Goal: Task Accomplishment & Management: Use online tool/utility

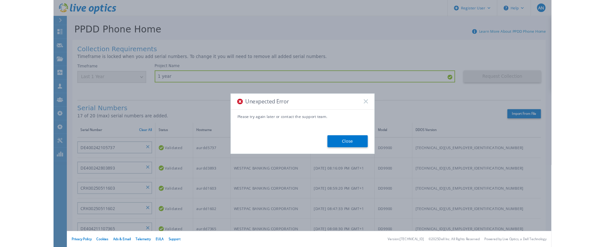
scroll to position [259, 0]
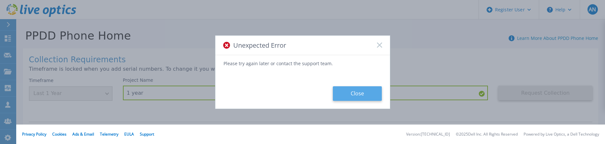
click at [369, 95] on button "Close" at bounding box center [357, 93] width 49 height 15
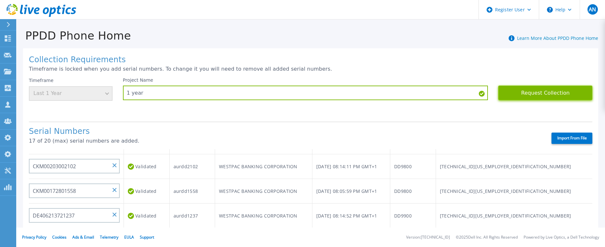
click at [504, 88] on button "Request Collection" at bounding box center [545, 93] width 94 height 15
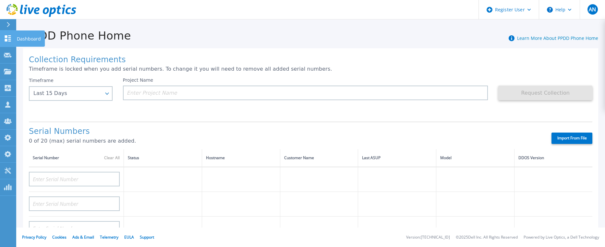
click at [10, 30] on link "Dashboard Dashboard" at bounding box center [8, 38] width 16 height 17
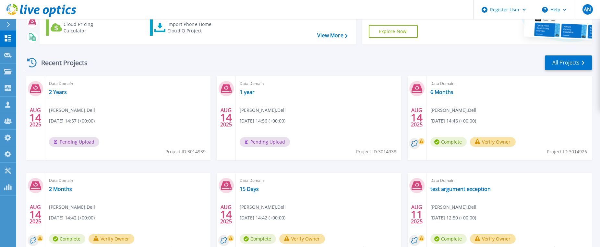
scroll to position [65, 0]
click at [444, 91] on link "6 Months" at bounding box center [441, 91] width 23 height 6
click at [61, 186] on link "2 Months" at bounding box center [60, 188] width 23 height 6
click at [248, 187] on link "15 Days" at bounding box center [249, 188] width 19 height 6
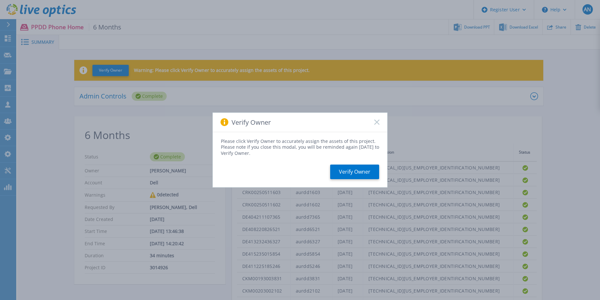
click at [377, 122] on rect at bounding box center [377, 123] width 6 height 6
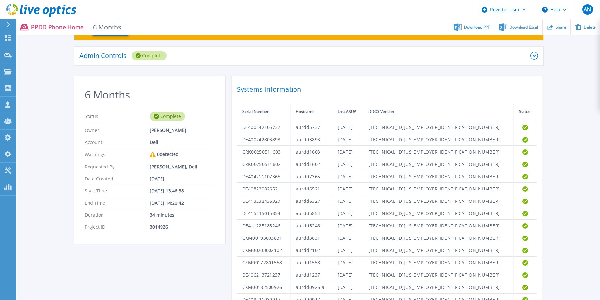
scroll to position [130, 0]
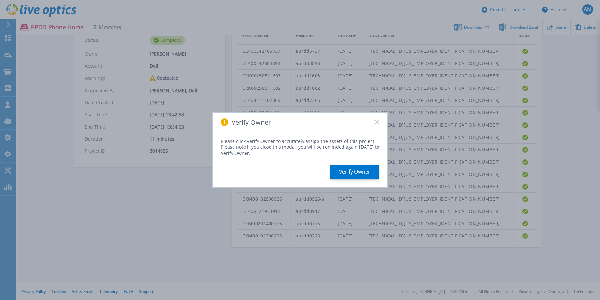
scroll to position [118, 0]
click at [374, 122] on icon at bounding box center [376, 122] width 5 height 5
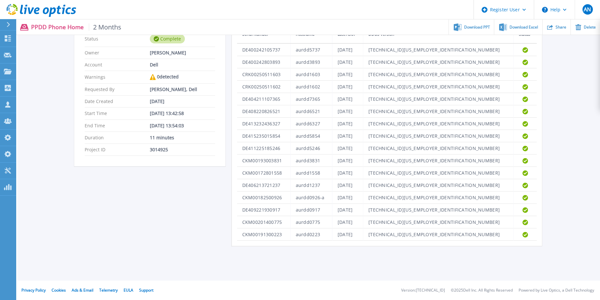
click at [38, 12] on icon at bounding box center [41, 10] width 70 height 13
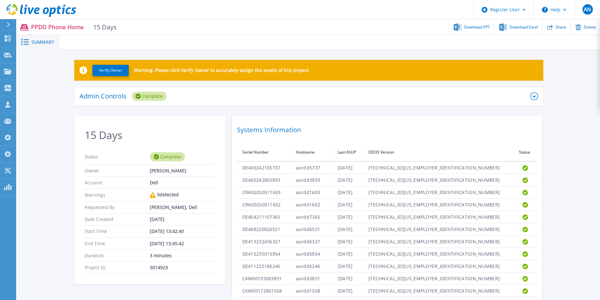
click at [49, 8] on icon at bounding box center [41, 10] width 70 height 13
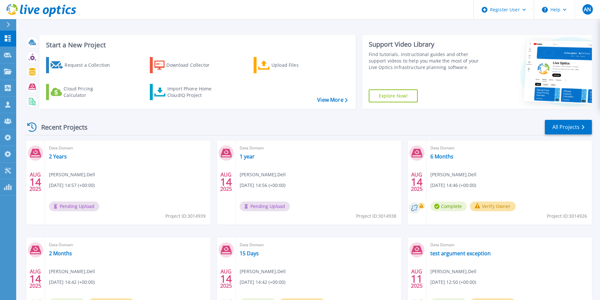
click at [18, 3] on link at bounding box center [38, 9] width 76 height 19
click at [565, 125] on link "All Projects" at bounding box center [568, 127] width 47 height 15
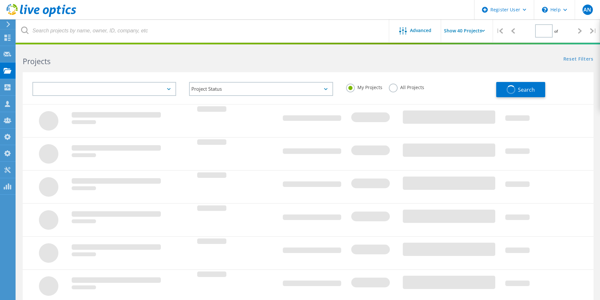
type input "1"
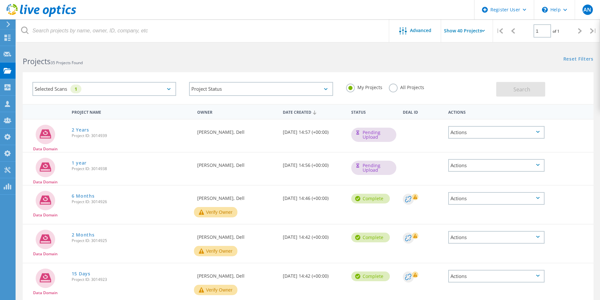
click at [395, 90] on label "All Projects" at bounding box center [406, 87] width 35 height 6
click at [0, 0] on input "All Projects" at bounding box center [0, 0] width 0 height 0
click at [546, 88] on div "Search" at bounding box center [543, 86] width 94 height 21
click at [533, 89] on button "Search" at bounding box center [520, 89] width 49 height 15
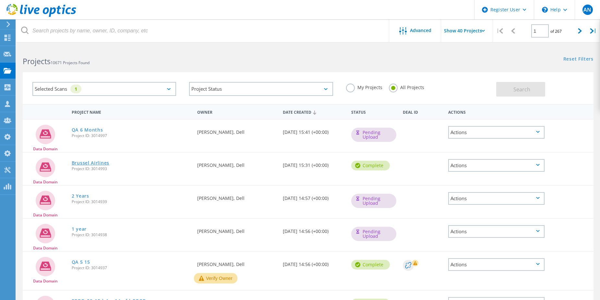
click at [94, 163] on link "Brussel Airlines" at bounding box center [91, 163] width 38 height 5
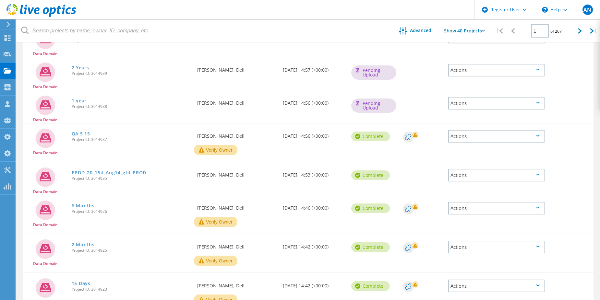
scroll to position [130, 0]
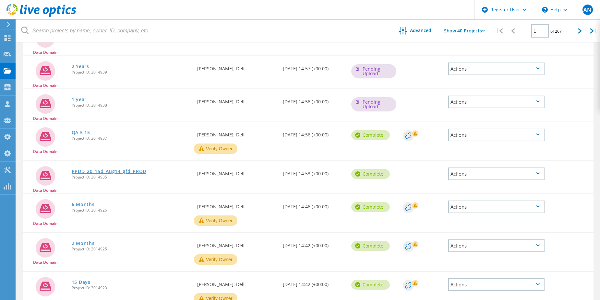
click at [114, 172] on link "PPDD_20_15d_Aug14_gfd_PROD" at bounding box center [109, 171] width 75 height 5
click at [77, 132] on link "QA 5 15" at bounding box center [81, 132] width 18 height 5
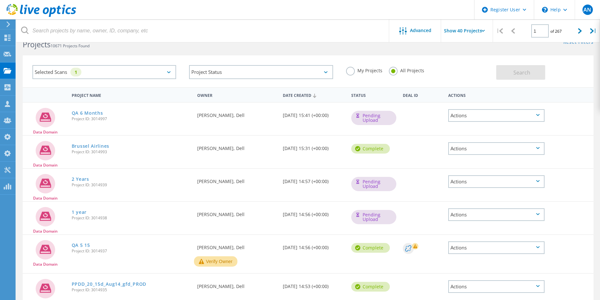
scroll to position [0, 0]
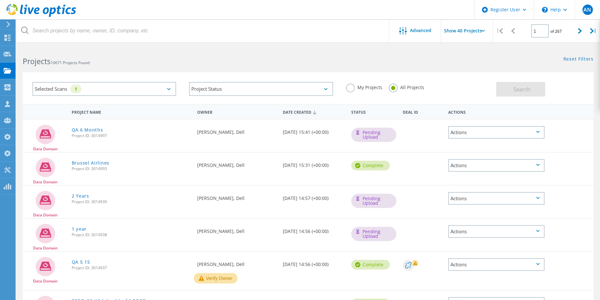
click at [53, 12] on use at bounding box center [41, 10] width 70 height 13
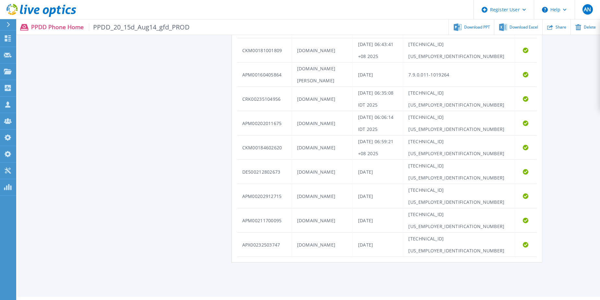
scroll to position [380, 0]
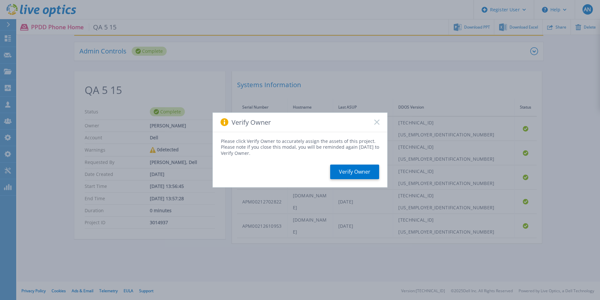
scroll to position [46, 0]
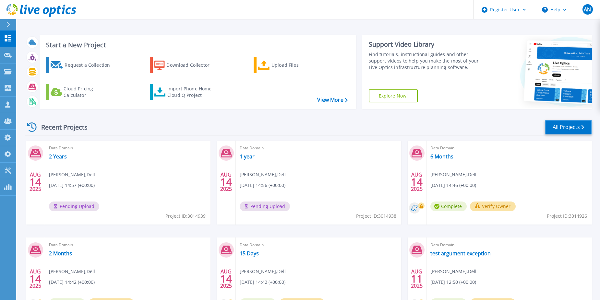
click at [568, 127] on link "All Projects" at bounding box center [568, 127] width 47 height 15
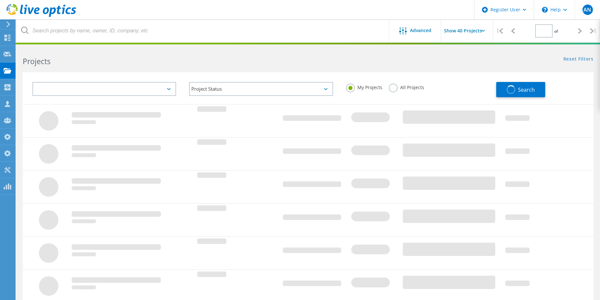
type input "1"
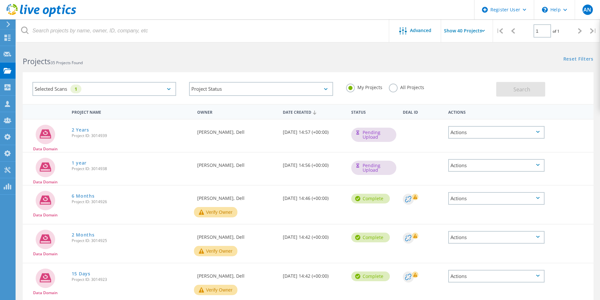
click at [404, 88] on label "All Projects" at bounding box center [406, 87] width 35 height 6
click at [0, 0] on input "All Projects" at bounding box center [0, 0] width 0 height 0
click at [552, 87] on div "Search" at bounding box center [543, 86] width 94 height 21
click at [515, 90] on span "Search" at bounding box center [521, 89] width 17 height 7
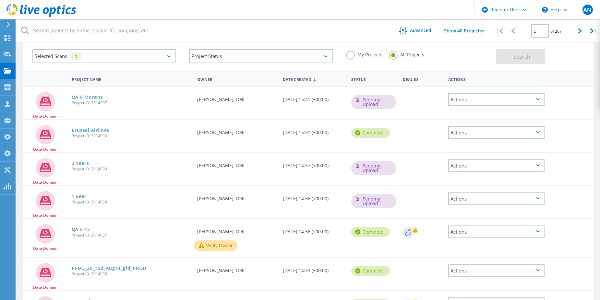
scroll to position [32, 0]
click at [51, 14] on use at bounding box center [41, 10] width 70 height 13
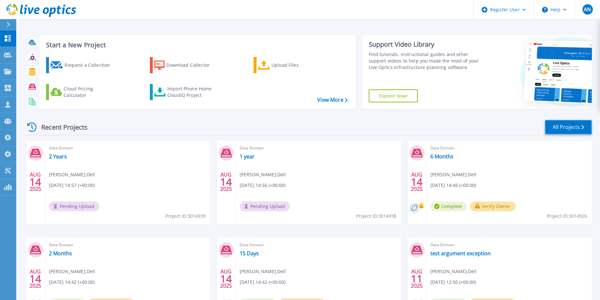
click at [561, 123] on link "All Projects" at bounding box center [568, 127] width 47 height 15
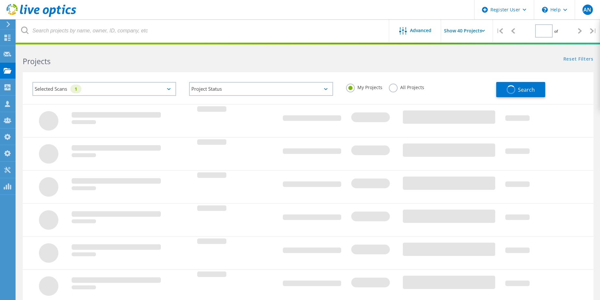
type input "1"
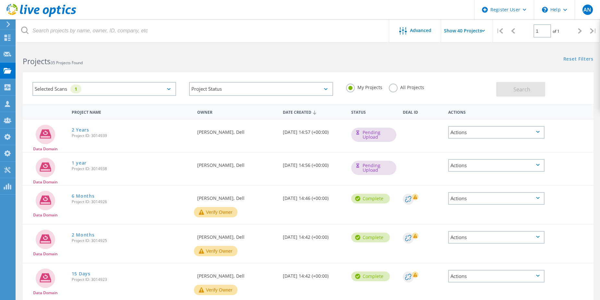
click at [417, 81] on div "My Projects All Projects" at bounding box center [417, 88] width 157 height 24
click at [414, 87] on label "All Projects" at bounding box center [406, 87] width 35 height 6
click at [0, 0] on input "All Projects" at bounding box center [0, 0] width 0 height 0
click at [520, 88] on span "Search" at bounding box center [521, 89] width 17 height 7
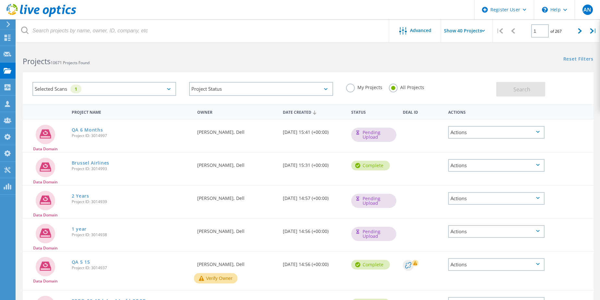
click at [27, 10] on icon at bounding box center [41, 10] width 70 height 13
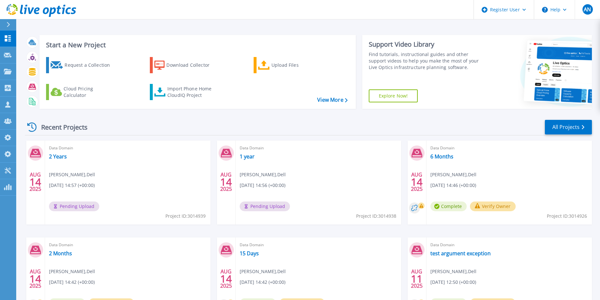
click at [299, 127] on div "Recent Projects All Projects" at bounding box center [308, 127] width 567 height 16
click at [44, 10] on icon at bounding box center [46, 10] width 6 height 7
click at [568, 131] on link "All Projects" at bounding box center [568, 127] width 47 height 15
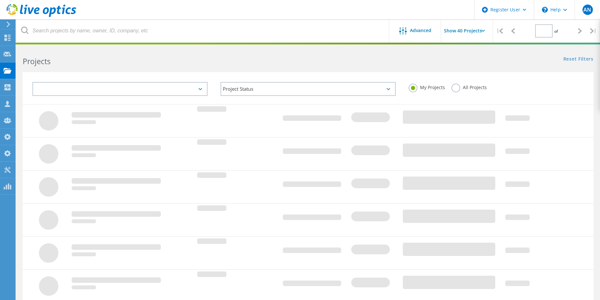
type input "1"
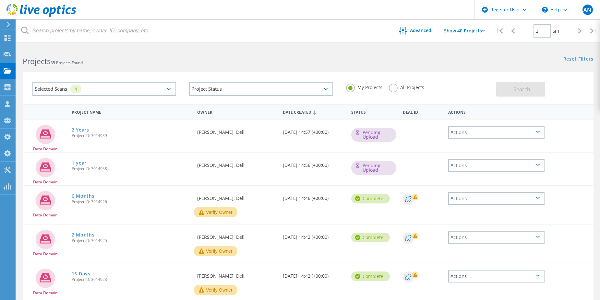
click at [404, 87] on label "All Projects" at bounding box center [406, 87] width 35 height 6
click at [0, 0] on input "All Projects" at bounding box center [0, 0] width 0 height 0
click at [535, 92] on button "Search" at bounding box center [520, 89] width 49 height 15
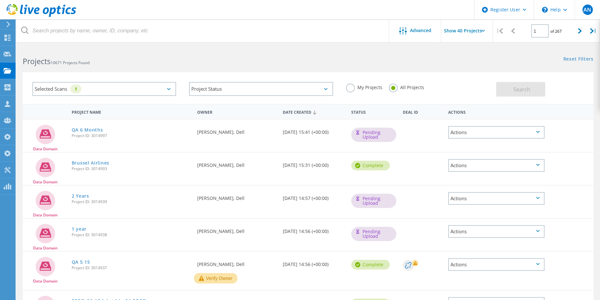
click at [41, 17] on icon at bounding box center [41, 10] width 70 height 13
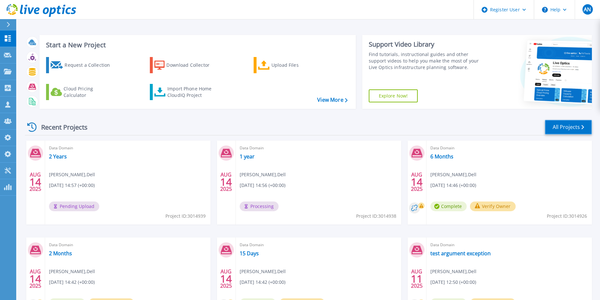
click at [555, 129] on link "All Projects" at bounding box center [568, 127] width 47 height 15
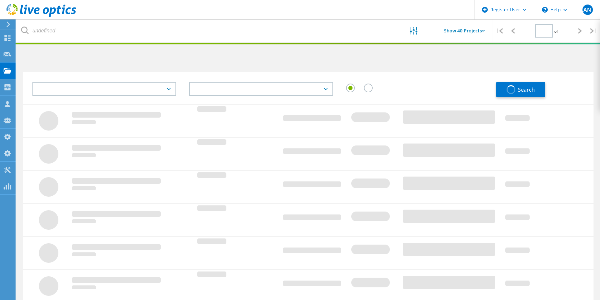
type input "1"
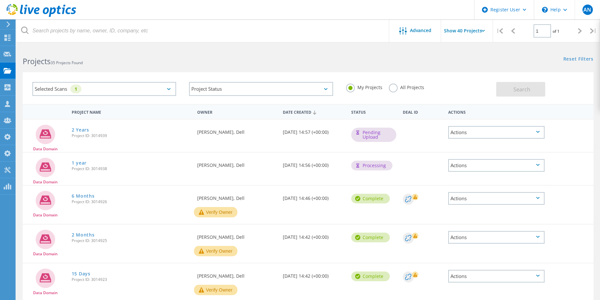
click at [392, 90] on label "All Projects" at bounding box center [406, 87] width 35 height 6
click at [0, 0] on input "All Projects" at bounding box center [0, 0] width 0 height 0
click at [394, 88] on label "All Projects" at bounding box center [406, 87] width 35 height 6
click at [0, 0] on input "All Projects" at bounding box center [0, 0] width 0 height 0
click at [524, 90] on span "Search" at bounding box center [521, 89] width 17 height 7
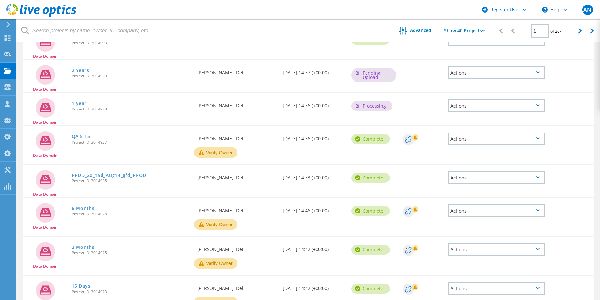
scroll to position [65, 0]
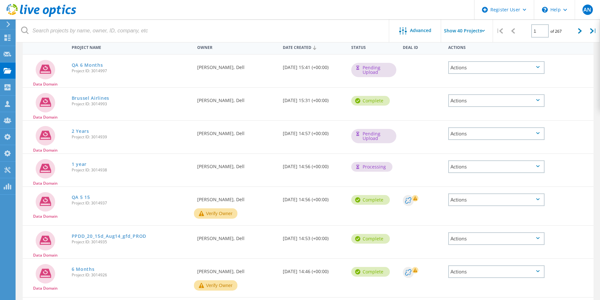
click at [59, 10] on use at bounding box center [41, 10] width 70 height 13
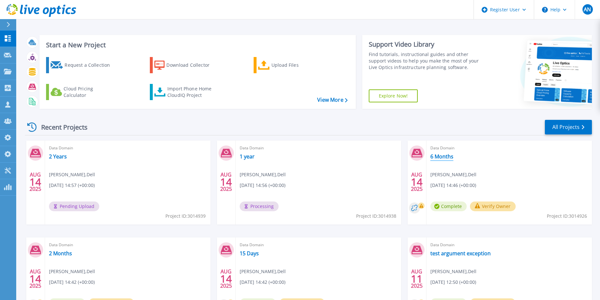
click at [443, 157] on link "6 Months" at bounding box center [441, 156] width 23 height 6
click at [352, 125] on div "Recent Projects All Projects" at bounding box center [308, 127] width 567 height 16
click at [545, 133] on link "All Projects" at bounding box center [568, 127] width 47 height 15
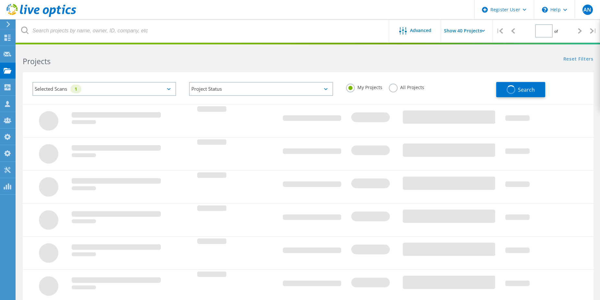
type input "1"
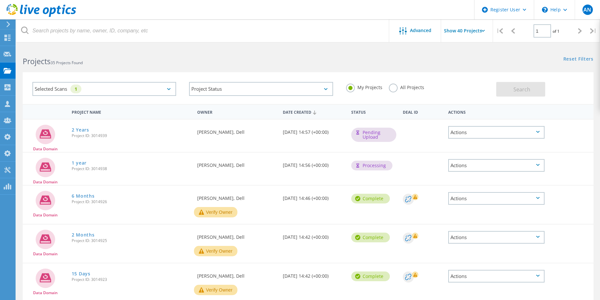
click at [408, 85] on label "All Projects" at bounding box center [406, 87] width 35 height 6
click at [0, 0] on input "All Projects" at bounding box center [0, 0] width 0 height 0
click at [516, 93] on button "Search" at bounding box center [520, 89] width 49 height 15
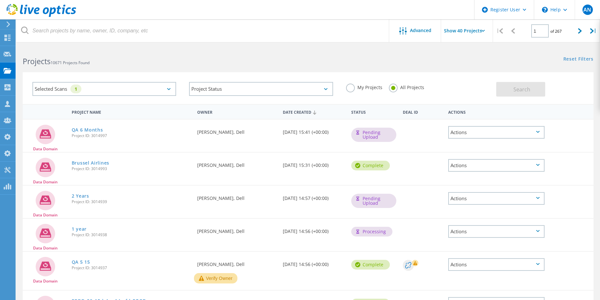
click at [288, 166] on div "Date Created 08/14/2025, 15:31 (+00:00)" at bounding box center [313, 163] width 68 height 21
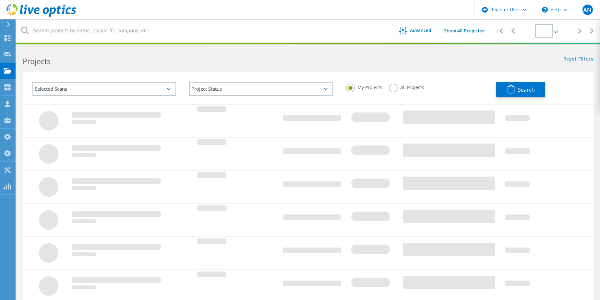
type input "1"
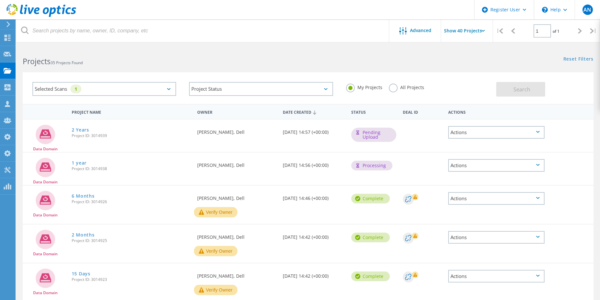
click at [396, 88] on label "All Projects" at bounding box center [406, 87] width 35 height 6
click at [0, 0] on input "All Projects" at bounding box center [0, 0] width 0 height 0
click at [510, 81] on div "Search" at bounding box center [543, 86] width 94 height 21
click at [507, 87] on button "Search" at bounding box center [520, 89] width 49 height 15
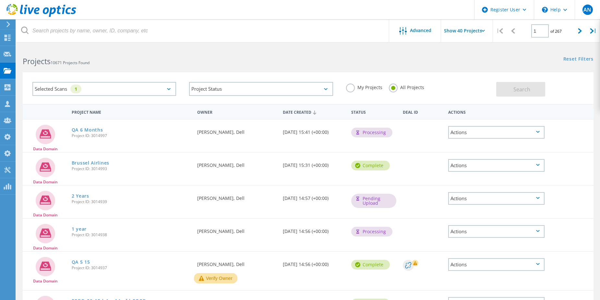
click at [199, 178] on div "Requested By Sander Puttemans, Dell" at bounding box center [237, 167] width 86 height 28
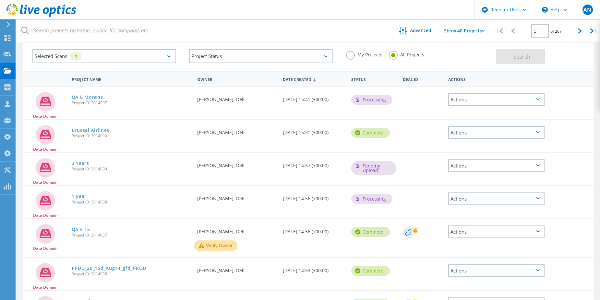
scroll to position [65, 0]
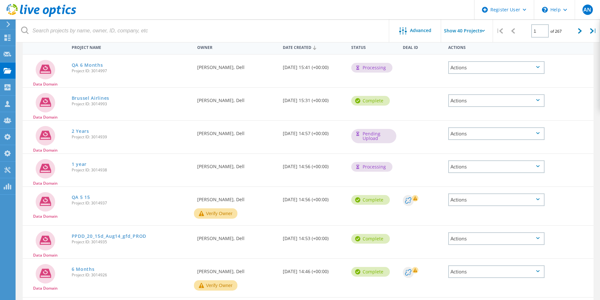
click at [200, 177] on div "Requested By Anthony Nyhan, Dell" at bounding box center [237, 168] width 86 height 28
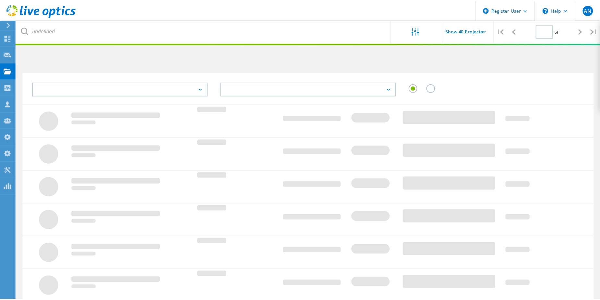
scroll to position [65, 0]
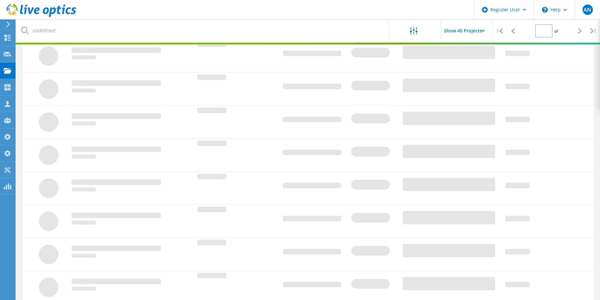
type input "1"
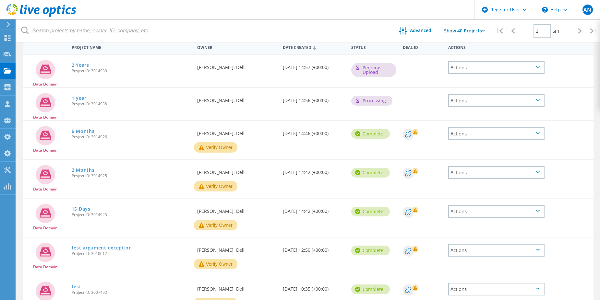
scroll to position [0, 0]
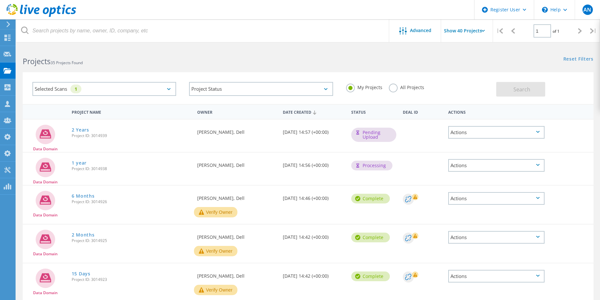
click at [53, 11] on icon at bounding box center [41, 10] width 70 height 13
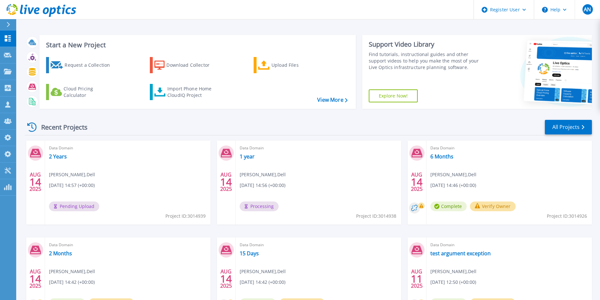
click at [67, 12] on icon at bounding box center [67, 10] width 5 height 7
click at [67, 10] on icon at bounding box center [67, 10] width 5 height 7
click at [70, 10] on icon at bounding box center [41, 10] width 70 height 13
click at [69, 10] on icon at bounding box center [41, 10] width 70 height 13
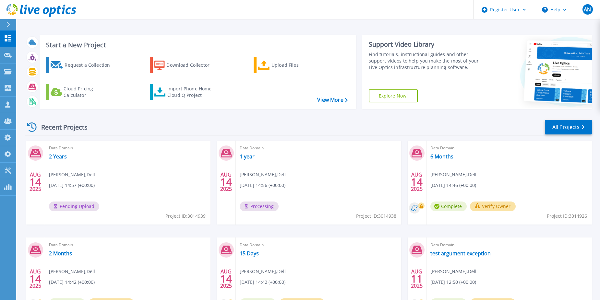
click at [69, 10] on icon at bounding box center [41, 10] width 70 height 13
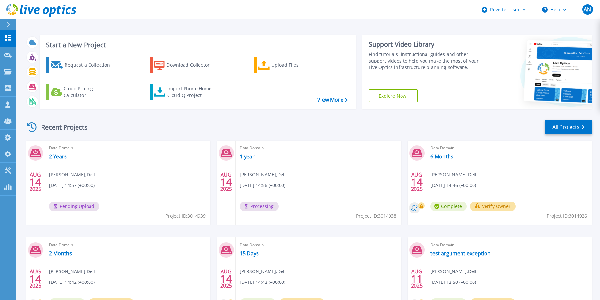
click at [69, 10] on icon at bounding box center [41, 10] width 70 height 13
click at [30, 16] on icon at bounding box center [41, 10] width 70 height 13
click at [172, 126] on div "Recent Projects All Projects" at bounding box center [308, 127] width 567 height 16
click at [481, 126] on div "Recent Projects All Projects" at bounding box center [308, 127] width 567 height 16
drag, startPoint x: 476, startPoint y: 106, endPoint x: 473, endPoint y: 103, distance: 4.4
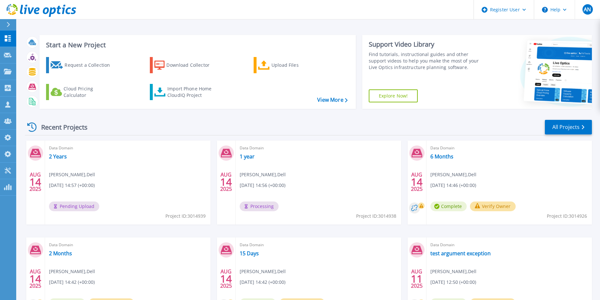
drag, startPoint x: 473, startPoint y: 103, endPoint x: 30, endPoint y: 6, distance: 453.7
click at [30, 6] on icon at bounding box center [41, 10] width 70 height 13
click at [25, 5] on icon at bounding box center [41, 10] width 70 height 13
click at [66, 10] on icon at bounding box center [67, 10] width 5 height 7
click at [69, 13] on icon at bounding box center [67, 10] width 5 height 7
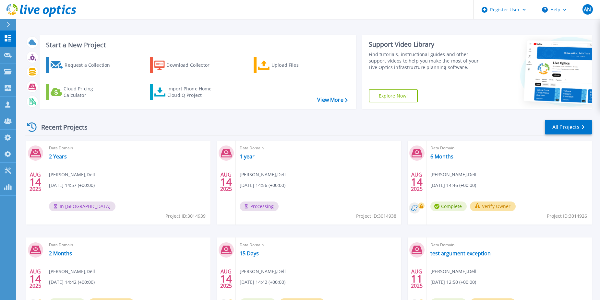
click at [69, 13] on icon at bounding box center [67, 10] width 5 height 7
click at [55, 14] on icon at bounding box center [41, 10] width 70 height 13
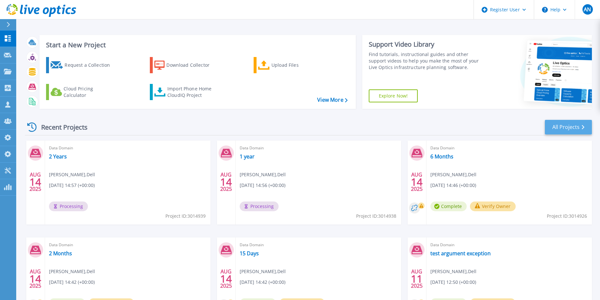
click at [591, 128] on div "Start a New Project Request a Collection Download Collector Upload Files Cloud …" at bounding box center [307, 170] width 583 height 340
click at [578, 129] on link "All Projects" at bounding box center [568, 127] width 47 height 15
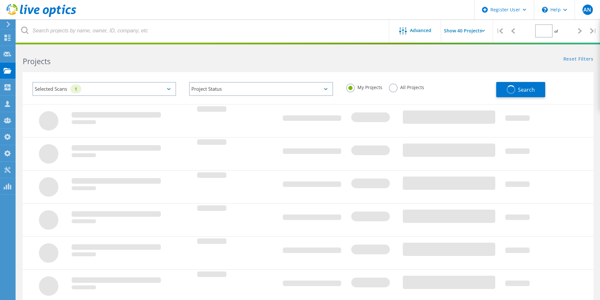
type input "1"
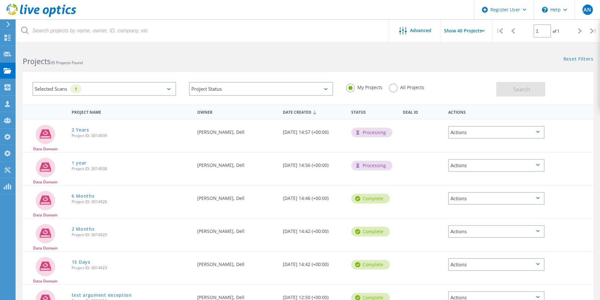
click at [380, 84] on label "My Projects" at bounding box center [364, 87] width 36 height 6
click at [0, 0] on input "My Projects" at bounding box center [0, 0] width 0 height 0
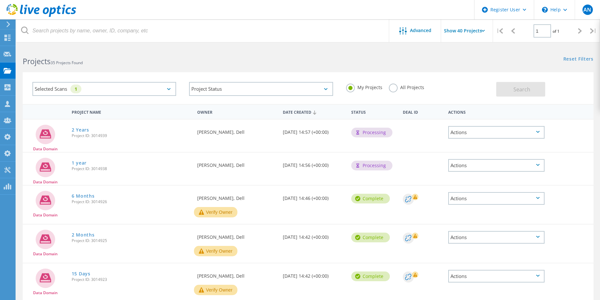
click at [409, 86] on label "All Projects" at bounding box center [406, 87] width 35 height 6
click at [0, 0] on input "All Projects" at bounding box center [0, 0] width 0 height 0
click at [538, 94] on button "Search" at bounding box center [520, 89] width 49 height 15
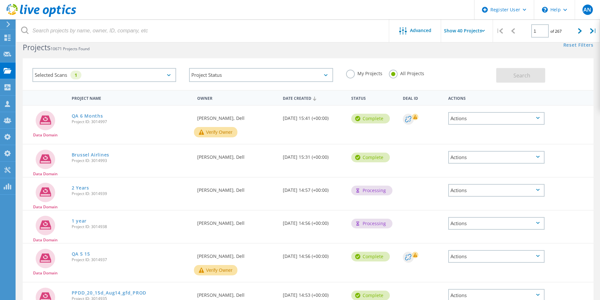
scroll to position [32, 0]
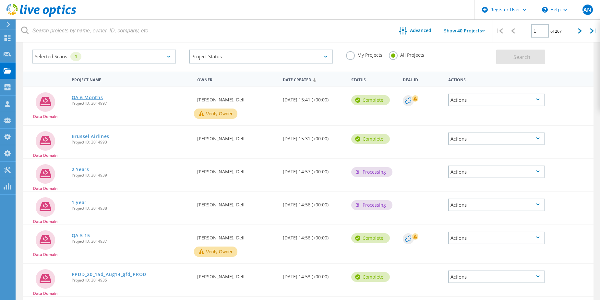
click at [92, 95] on link "QA 6 Months" at bounding box center [87, 97] width 31 height 5
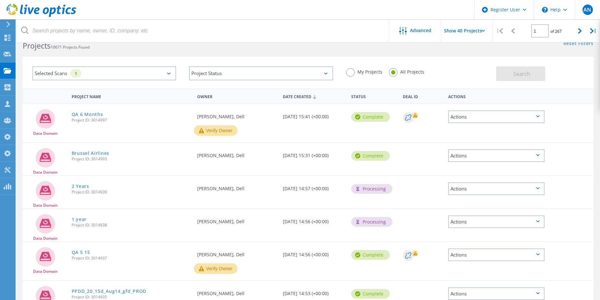
scroll to position [0, 0]
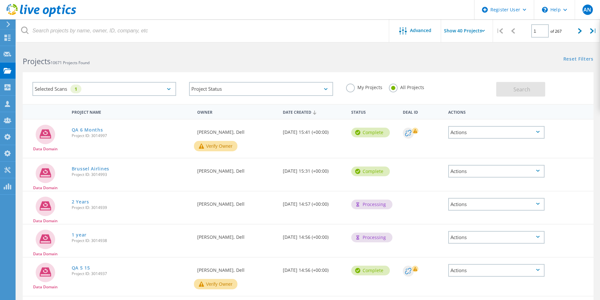
click at [51, 16] on icon at bounding box center [41, 10] width 70 height 13
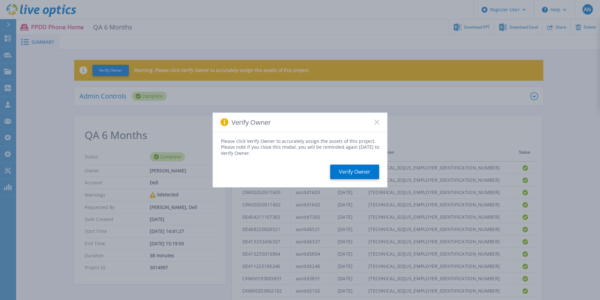
click at [377, 122] on rect at bounding box center [377, 123] width 6 height 6
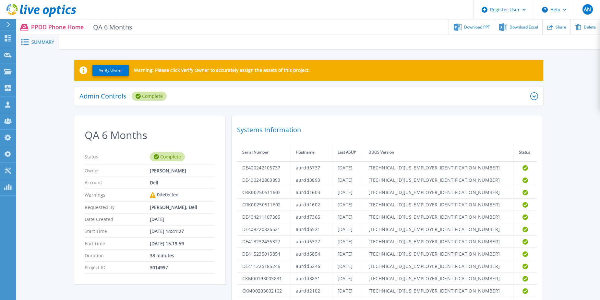
click at [45, 8] on icon at bounding box center [46, 10] width 6 height 7
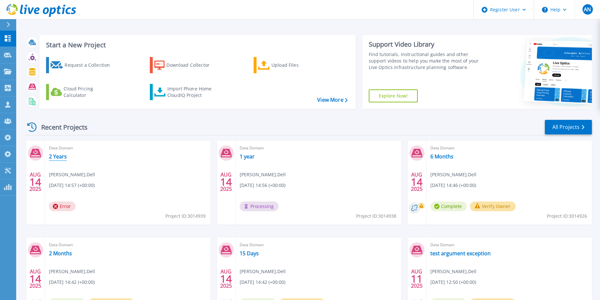
click at [57, 159] on link "2 Years" at bounding box center [58, 156] width 18 height 6
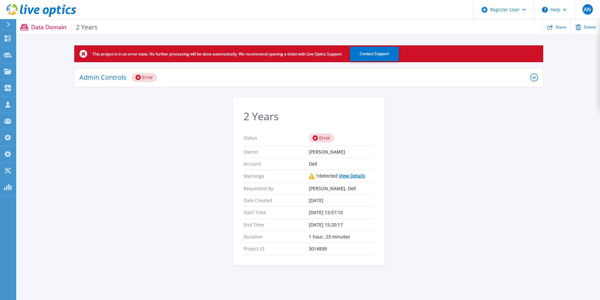
click at [159, 79] on div "Admin Controls Error" at bounding box center [304, 77] width 451 height 9
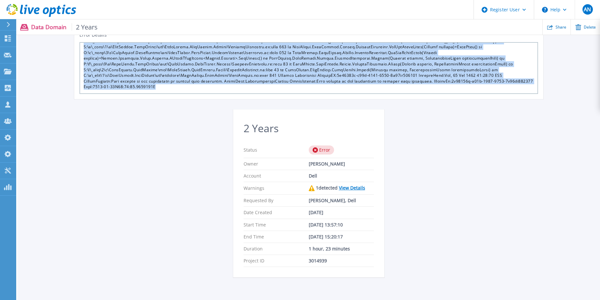
scroll to position [65, 0]
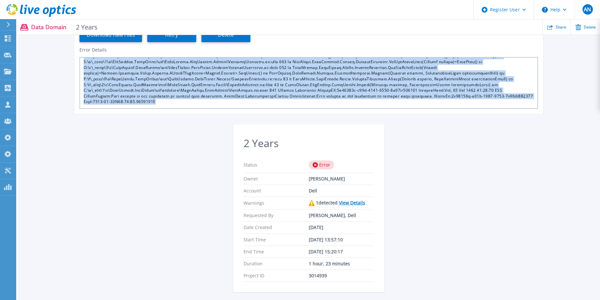
drag, startPoint x: 83, startPoint y: 129, endPoint x: 186, endPoint y: 101, distance: 106.6
click at [186, 101] on div at bounding box center [308, 83] width 458 height 52
copy div "DataDomain ImportService: Importing Failed for project with Id: 3014939, Sessio…"
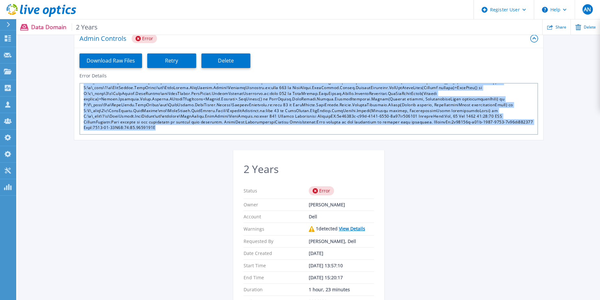
scroll to position [0, 0]
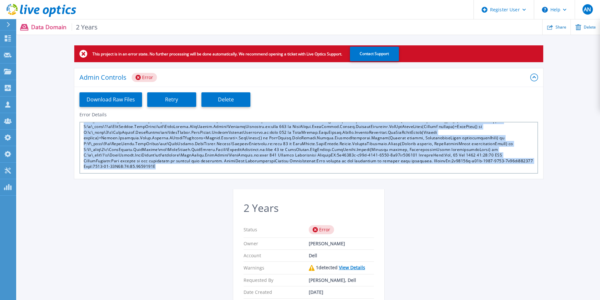
click at [43, 5] on icon at bounding box center [41, 10] width 70 height 13
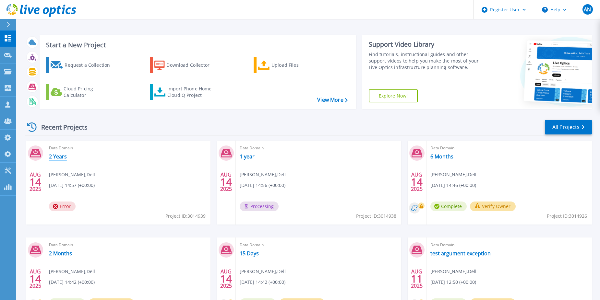
click at [51, 154] on link "2 Years" at bounding box center [58, 156] width 18 height 6
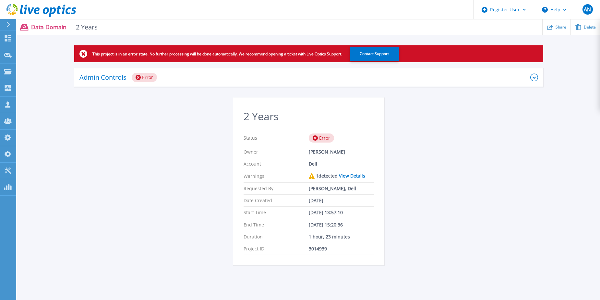
click at [360, 176] on link "View Details" at bounding box center [352, 176] width 26 height 6
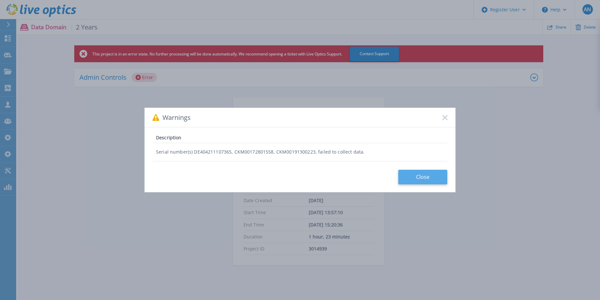
click at [416, 180] on button "Close" at bounding box center [422, 177] width 49 height 15
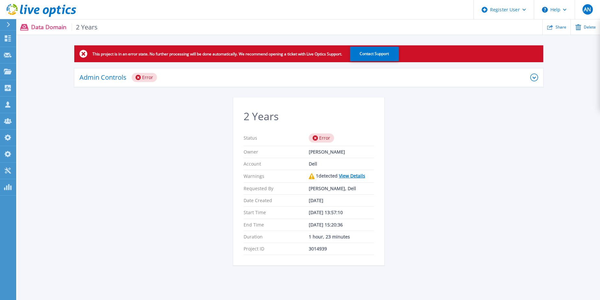
click at [206, 84] on div "Admin Controls Error" at bounding box center [308, 77] width 469 height 19
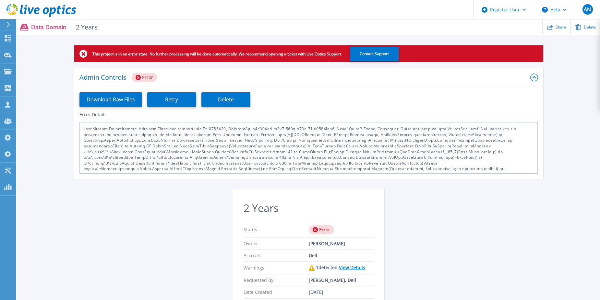
click at [56, 12] on icon at bounding box center [41, 10] width 70 height 13
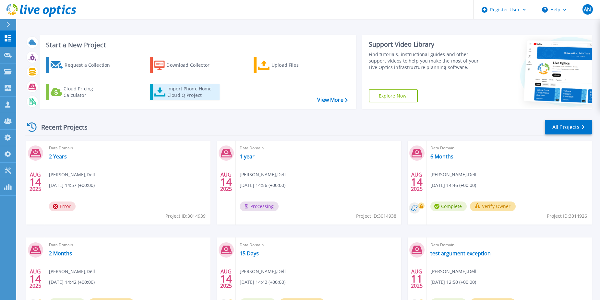
click at [185, 94] on div "Import Phone Home CloudIQ Project" at bounding box center [192, 92] width 51 height 13
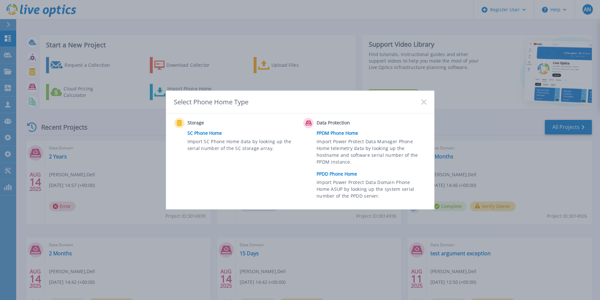
click at [335, 175] on link "PPDD Phone Home" at bounding box center [372, 174] width 113 height 10
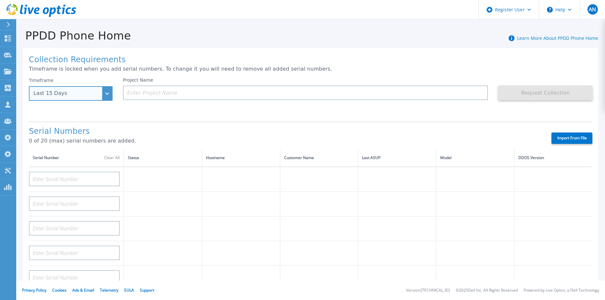
click at [74, 95] on div "Last 15 Days" at bounding box center [66, 93] width 67 height 6
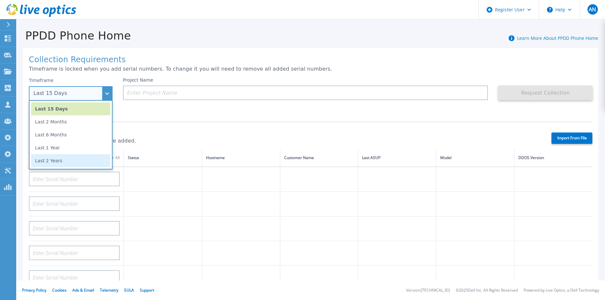
click at [58, 160] on li "Last 2 Years" at bounding box center [70, 160] width 79 height 13
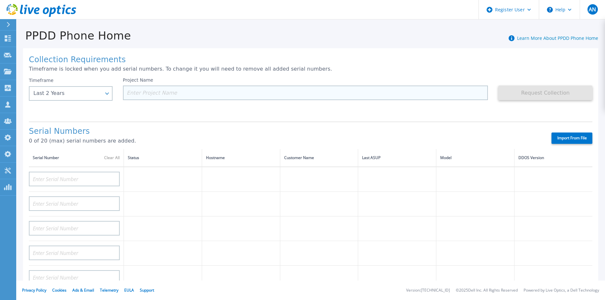
click at [425, 94] on input at bounding box center [305, 93] width 365 height 15
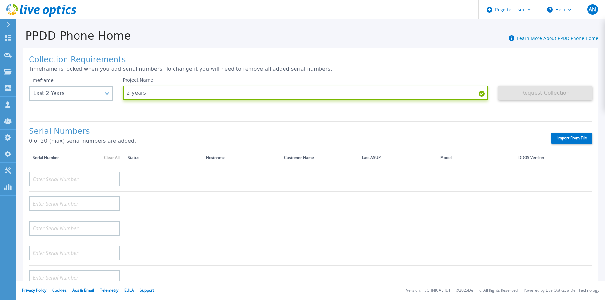
type input "2 years"
click at [557, 128] on div "Serial Numbers 0 of 20 (max) serial numbers are added. Import From File" at bounding box center [310, 136] width 563 height 28
click at [553, 142] on label "Import From File" at bounding box center [571, 138] width 41 height 11
click at [0, 0] on input "Import From File" at bounding box center [0, 0] width 0 height 0
type input "DE400242105737"
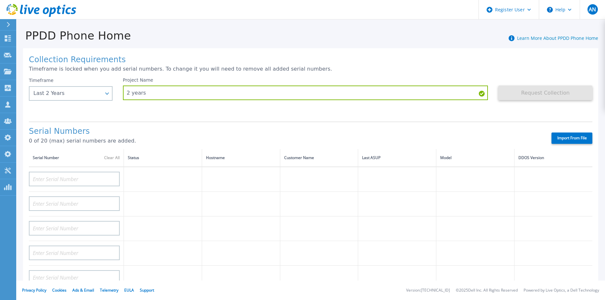
type input "DE400242803893"
type input "CRK00250511603"
type input "CRK00250511602"
type input "DE404211107365"
type input "DE408220826521"
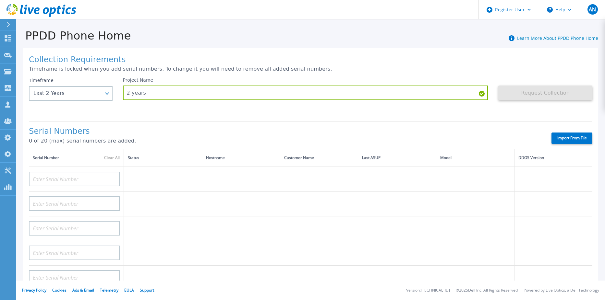
type input "DE413232436327"
type input "DE415235015854"
type input "DE411225185246"
type input "CKM00193003831"
type input "CKM00203002102"
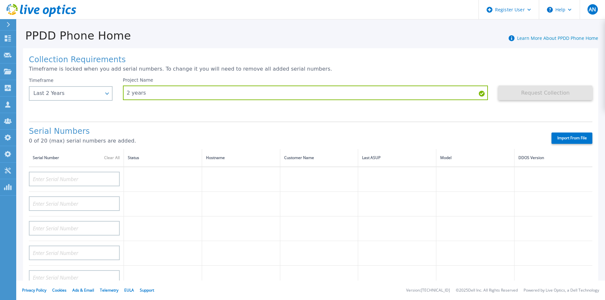
type input "CKM00172801558"
type input "DE406213721237"
type input "CKM00182500926"
type input "DE409221930917"
type input "CKM00201400775"
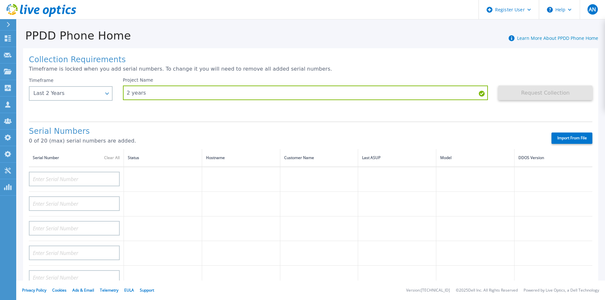
type input "CKM00191300223"
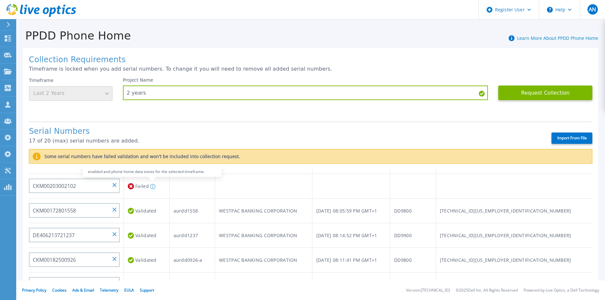
scroll to position [227, 0]
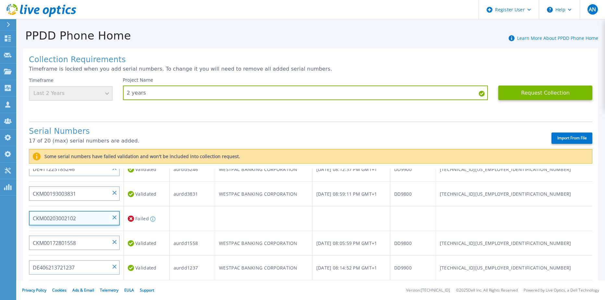
click at [94, 219] on input "CKM00203002102" at bounding box center [74, 218] width 91 height 15
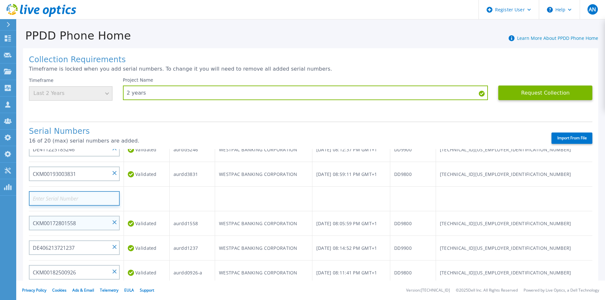
paste input "CKM00203002102"
type input "CKM00203002102"
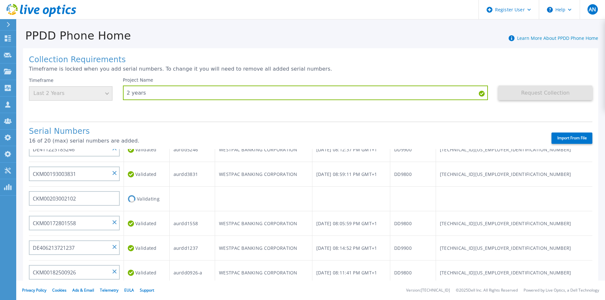
click at [183, 201] on td at bounding box center [192, 199] width 46 height 25
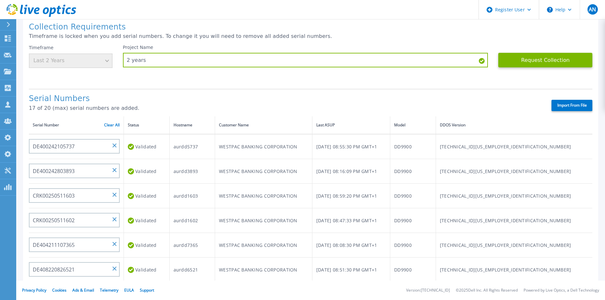
scroll to position [0, 0]
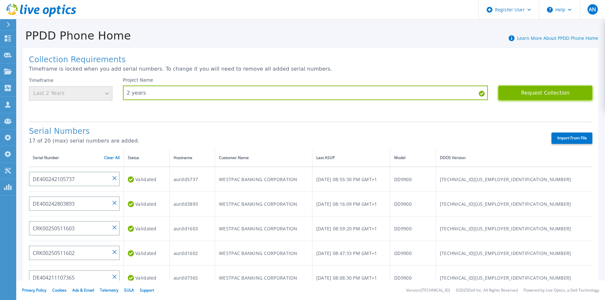
click at [547, 97] on button "Request Collection" at bounding box center [545, 93] width 94 height 15
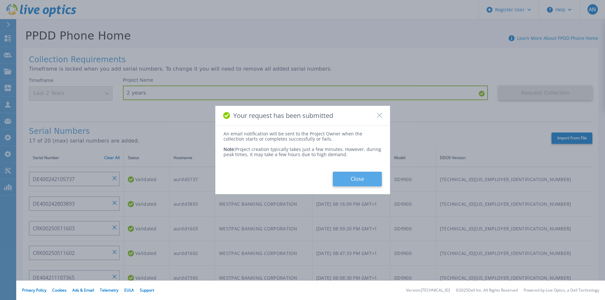
click at [357, 179] on button "Close" at bounding box center [357, 179] width 49 height 15
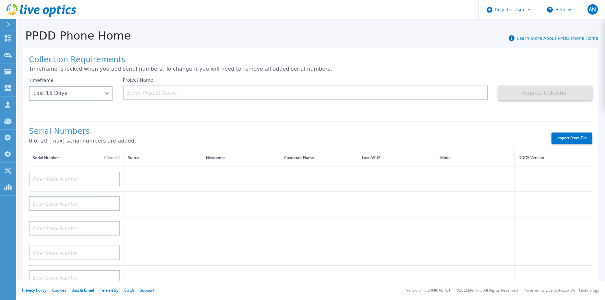
click at [42, 5] on icon at bounding box center [41, 10] width 70 height 13
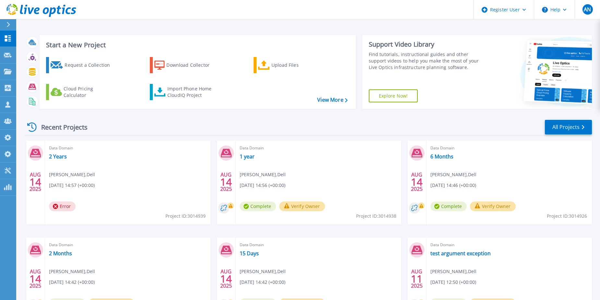
click at [241, 130] on div "Recent Projects All Projects" at bounding box center [308, 127] width 567 height 16
click at [65, 14] on icon at bounding box center [41, 10] width 70 height 13
click at [245, 156] on link "1 year" at bounding box center [247, 156] width 15 height 6
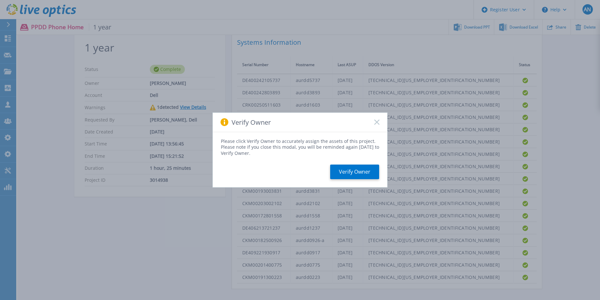
scroll to position [130, 0]
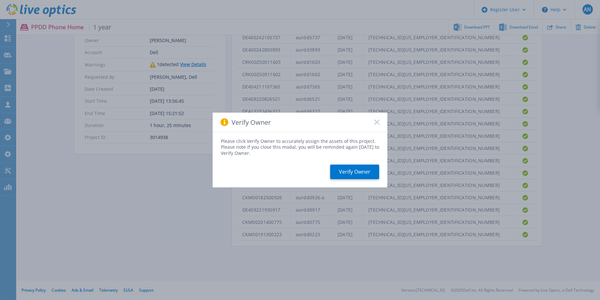
click at [377, 120] on icon at bounding box center [376, 122] width 5 height 5
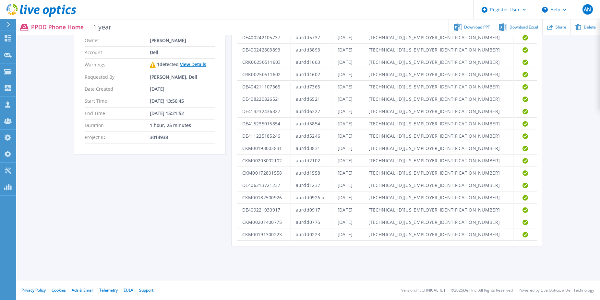
scroll to position [0, 0]
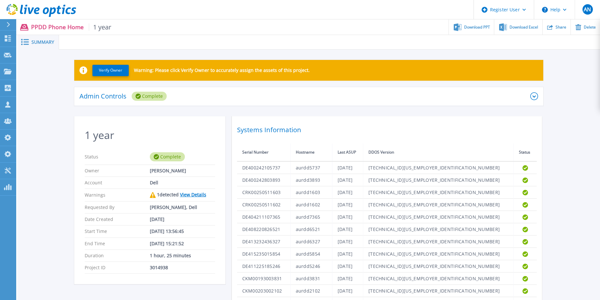
click at [19, 6] on icon at bounding box center [41, 10] width 70 height 13
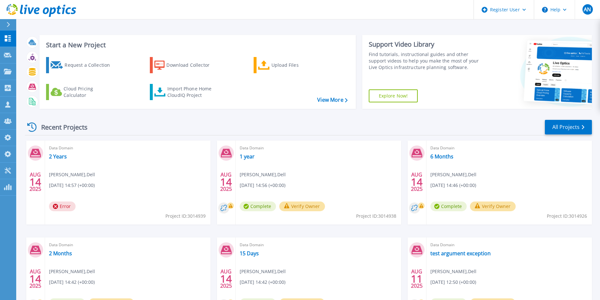
click at [569, 135] on div "Recent Projects All Projects" at bounding box center [308, 127] width 567 height 16
click at [567, 130] on link "All Projects" at bounding box center [568, 127] width 47 height 15
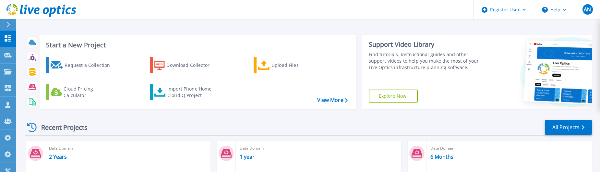
scroll to position [65, 0]
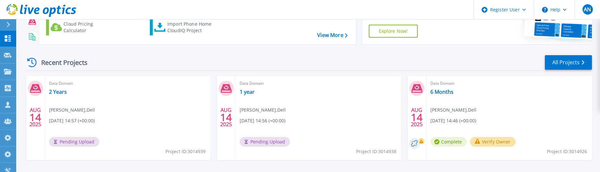
click at [206, 151] on span "Project ID: 3014938" at bounding box center [185, 151] width 40 height 7
copy span "3014938"
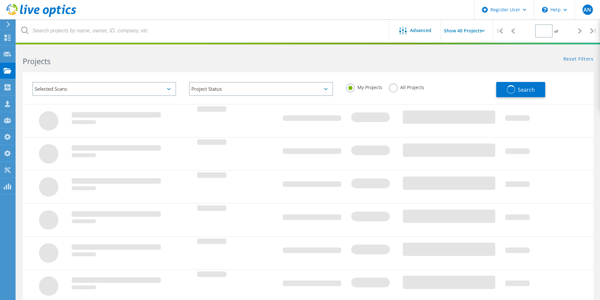
type input "1"
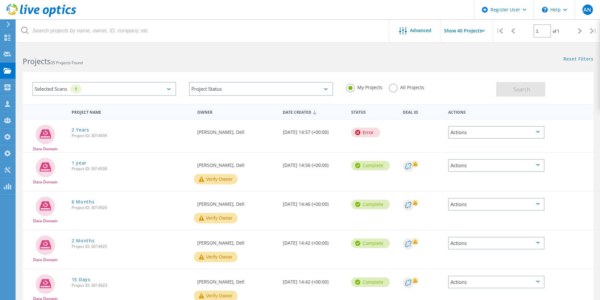
click at [394, 89] on label "All Projects" at bounding box center [406, 87] width 35 height 6
click at [0, 0] on input "All Projects" at bounding box center [0, 0] width 0 height 0
click at [546, 84] on div "Search" at bounding box center [543, 86] width 94 height 21
click at [520, 88] on span "Search" at bounding box center [521, 89] width 17 height 7
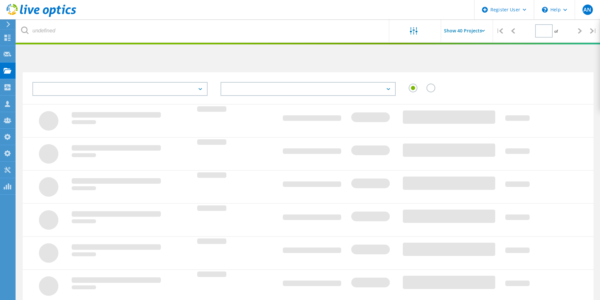
type input "1"
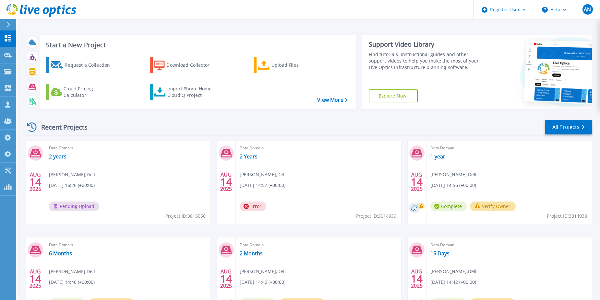
click at [163, 131] on div "Recent Projects All Projects" at bounding box center [308, 127] width 567 height 16
click at [59, 156] on link "2 years" at bounding box center [58, 156] width 18 height 6
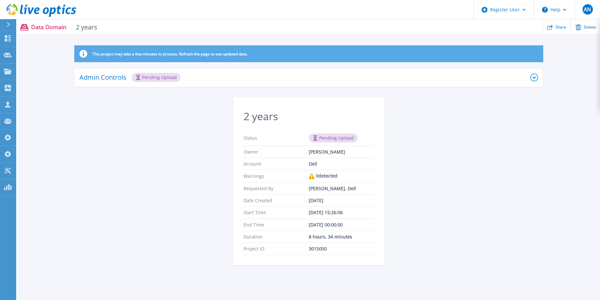
click at [122, 144] on div "This project may take a few minutes to process. Refresh the page to see updated…" at bounding box center [308, 159] width 582 height 228
